Goal: Find specific page/section

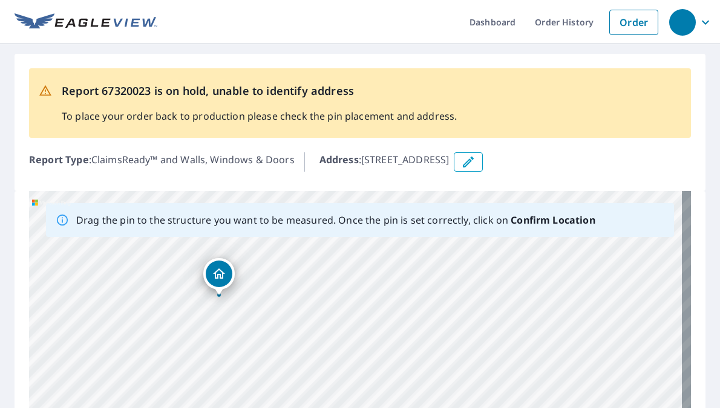
drag, startPoint x: 395, startPoint y: 255, endPoint x: 222, endPoint y: 277, distance: 174.4
drag, startPoint x: 266, startPoint y: 266, endPoint x: 282, endPoint y: 408, distance: 142.5
click at [282, 408] on div "[STREET_ADDRESS]" at bounding box center [360, 380] width 662 height 379
drag, startPoint x: 280, startPoint y: 351, endPoint x: 232, endPoint y: 292, distance: 76.5
click at [232, 292] on div "[STREET_ADDRESS]" at bounding box center [360, 380] width 662 height 379
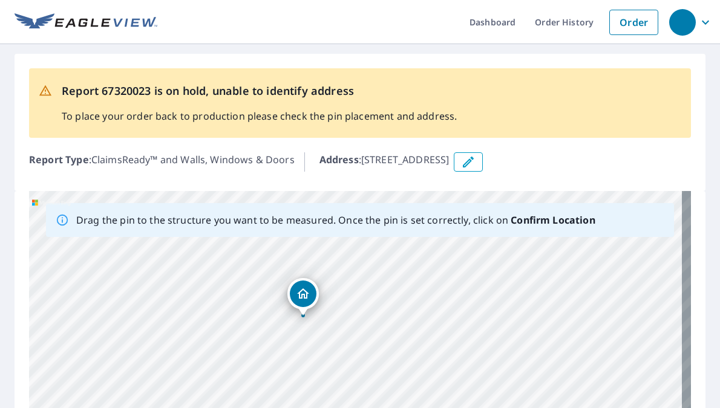
drag, startPoint x: 270, startPoint y: 287, endPoint x: 437, endPoint y: 268, distance: 168.1
click at [437, 268] on div "[STREET_ADDRESS]" at bounding box center [360, 380] width 662 height 379
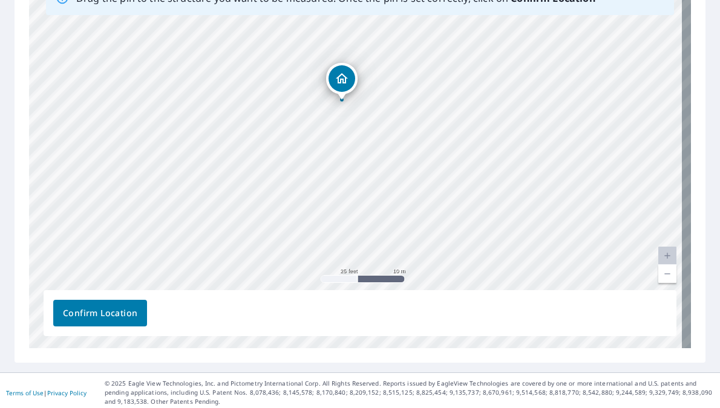
scroll to position [226, 0]
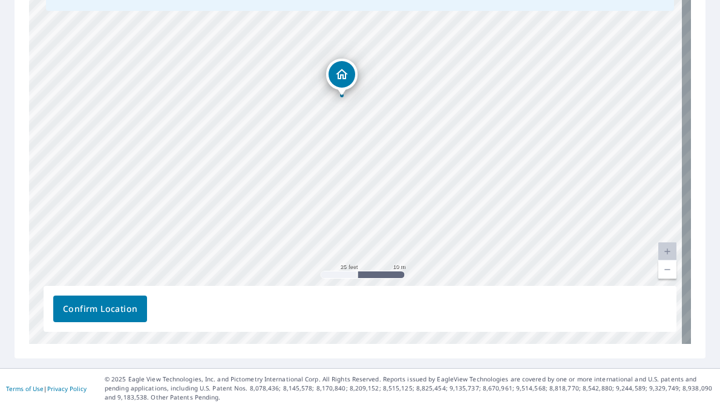
click at [113, 312] on span "Confirm Location" at bounding box center [100, 309] width 74 height 15
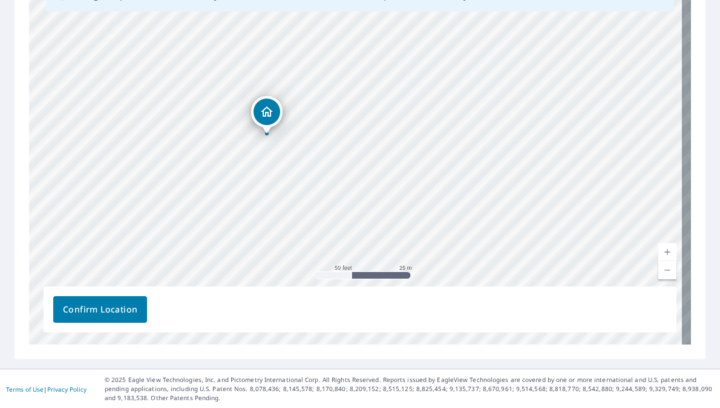
scroll to position [257, 0]
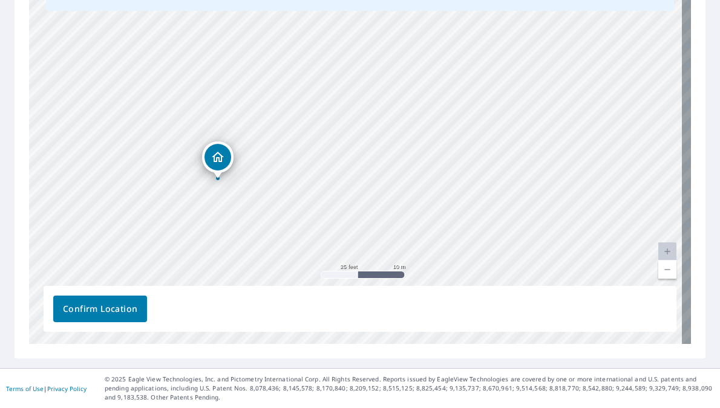
drag, startPoint x: 247, startPoint y: 150, endPoint x: 241, endPoint y: 128, distance: 22.8
click at [241, 128] on div "[STREET_ADDRESS]" at bounding box center [360, 154] width 662 height 379
drag, startPoint x: 211, startPoint y: 160, endPoint x: 215, endPoint y: 189, distance: 29.4
click at [215, 189] on div "[STREET_ADDRESS]" at bounding box center [360, 154] width 662 height 379
drag, startPoint x: 179, startPoint y: 235, endPoint x: 215, endPoint y: 106, distance: 133.3
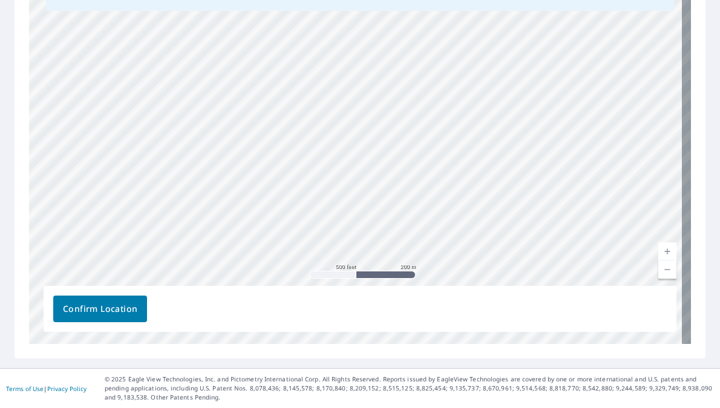
click at [215, 106] on div "[STREET_ADDRESS]" at bounding box center [360, 154] width 662 height 379
drag, startPoint x: 225, startPoint y: 106, endPoint x: 235, endPoint y: 172, distance: 66.2
click at [235, 172] on div "[STREET_ADDRESS]" at bounding box center [360, 154] width 662 height 379
drag, startPoint x: 264, startPoint y: 160, endPoint x: 317, endPoint y: 159, distance: 53.3
click at [317, 159] on div "[STREET_ADDRESS]" at bounding box center [360, 154] width 662 height 379
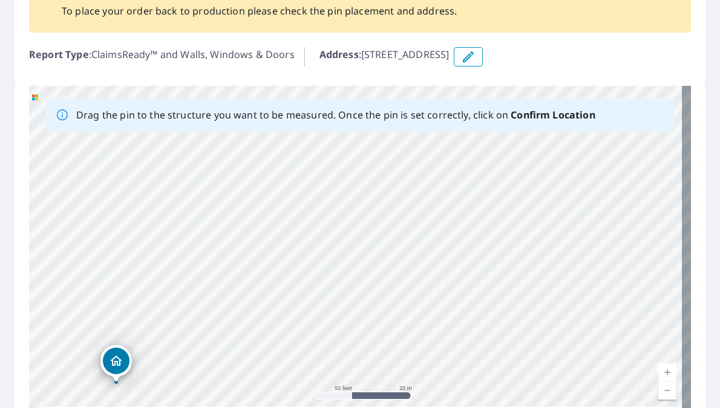
scroll to position [15, 0]
